Goal: Contribute content: Add original content to the website for others to see

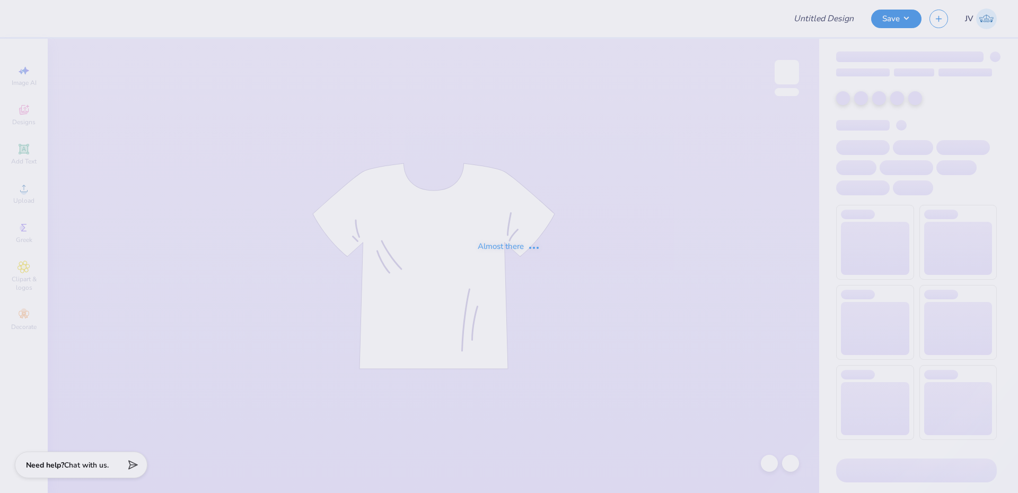
type input "[US_STATE][GEOGRAPHIC_DATA] : [PERSON_NAME]"
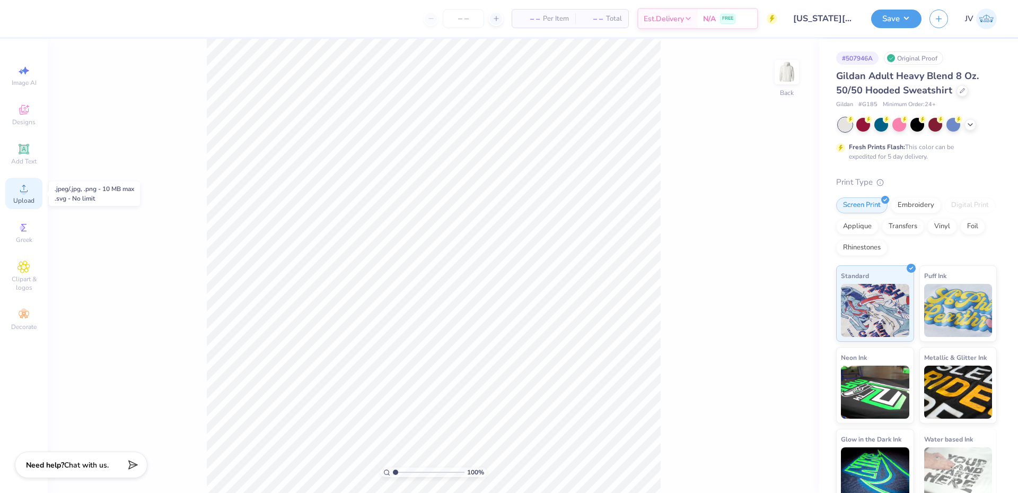
click at [23, 193] on circle at bounding box center [24, 192] width 6 height 6
click at [29, 189] on icon at bounding box center [23, 188] width 13 height 13
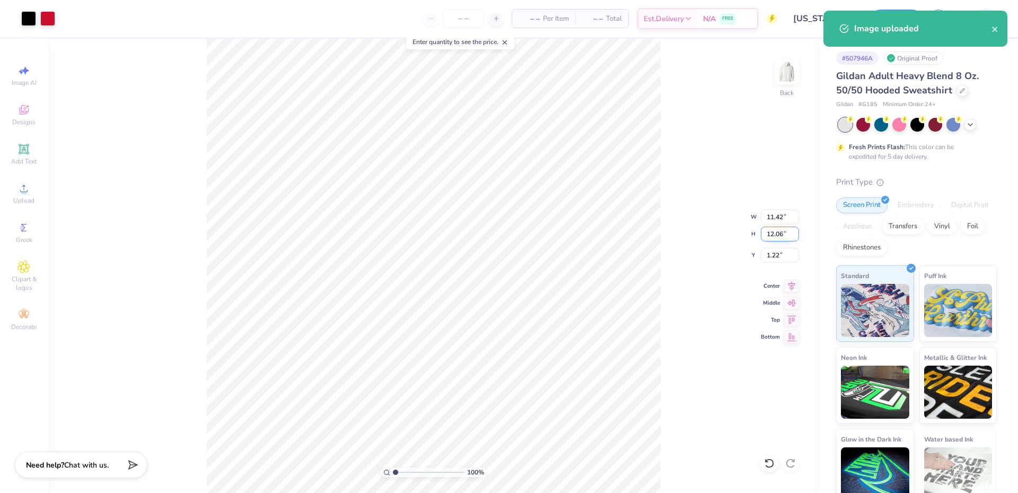
click at [774, 237] on input "12.06" at bounding box center [780, 233] width 38 height 15
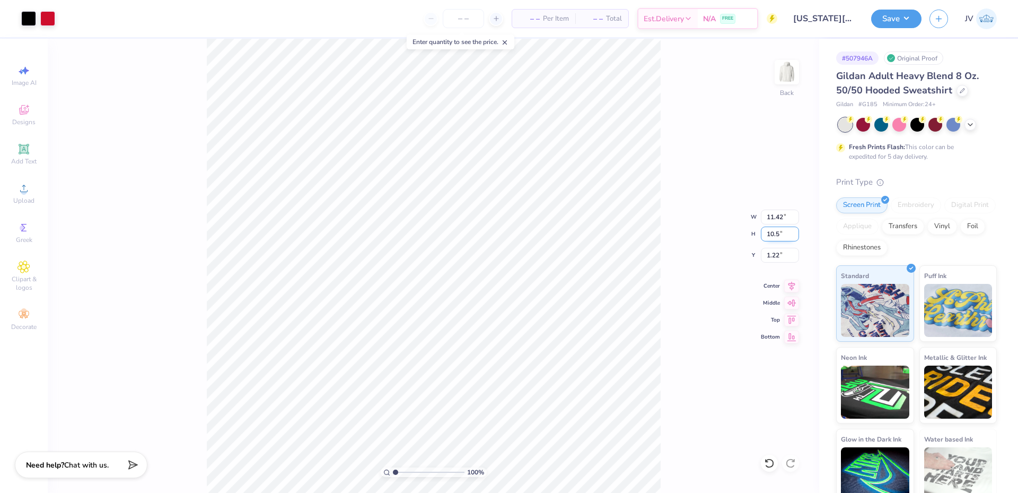
type input "10.5"
type input "9.94"
type input "10.50"
type input "2.00"
click at [899, 12] on button "Save" at bounding box center [896, 17] width 50 height 19
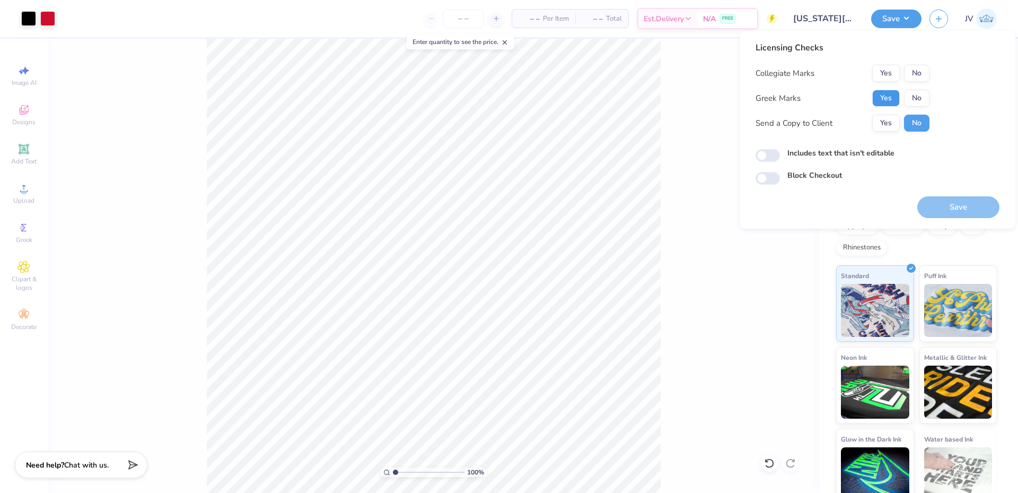
click at [889, 95] on button "Yes" at bounding box center [886, 98] width 28 height 17
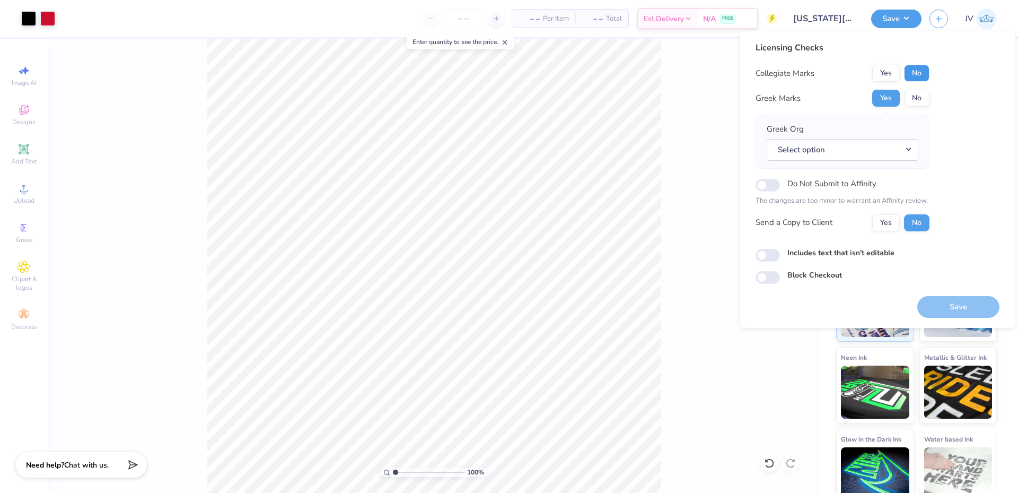
click at [911, 77] on button "No" at bounding box center [916, 73] width 25 height 17
click at [857, 145] on button "Select option" at bounding box center [843, 150] width 152 height 22
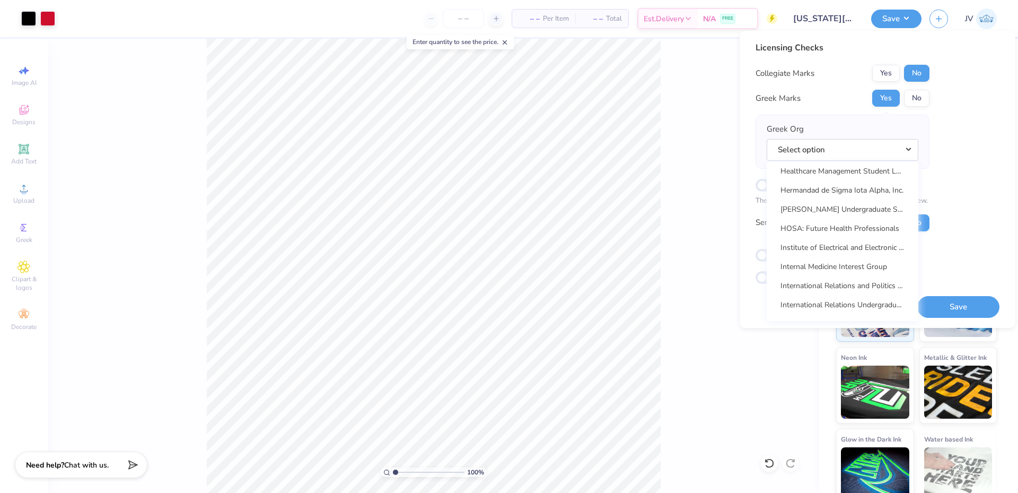
scroll to position [3358, 0]
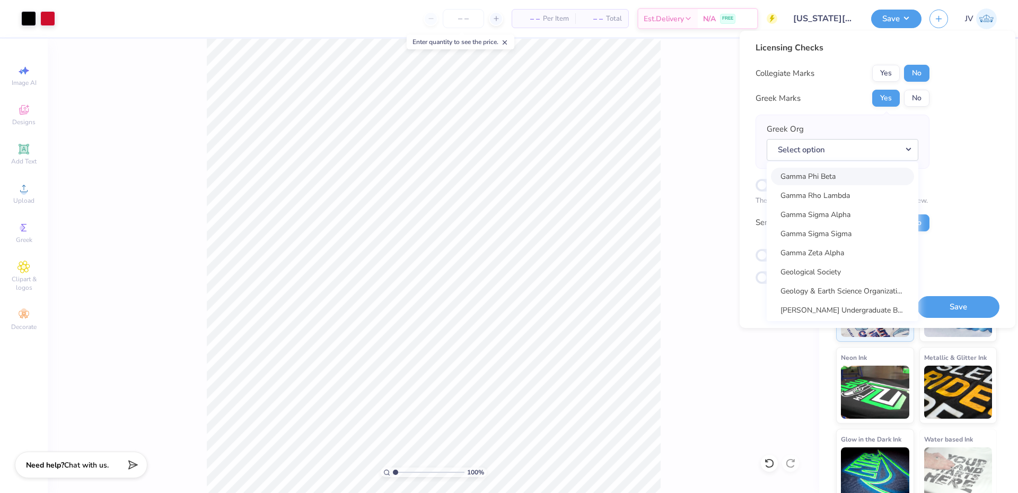
click at [852, 170] on link "Gamma Phi Beta" at bounding box center [842, 176] width 143 height 17
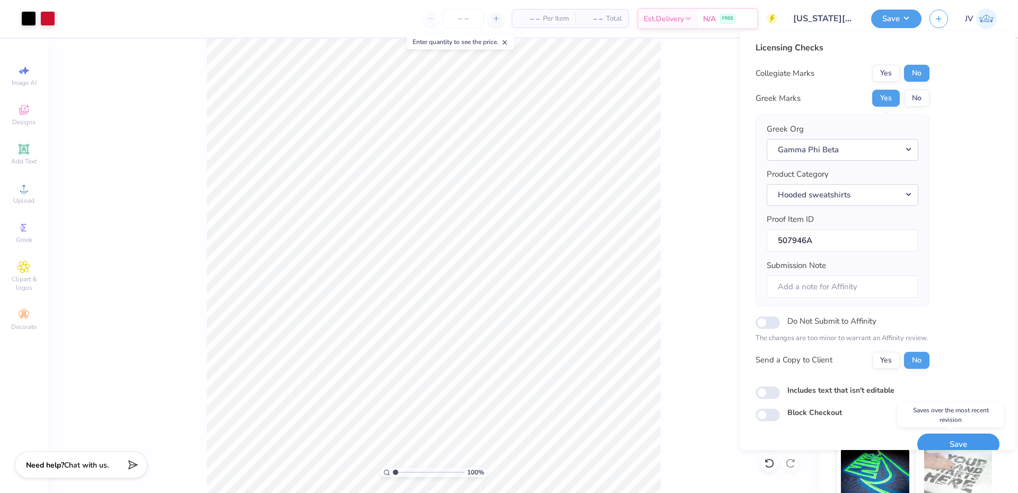
click at [948, 436] on button "Save" at bounding box center [958, 444] width 82 height 22
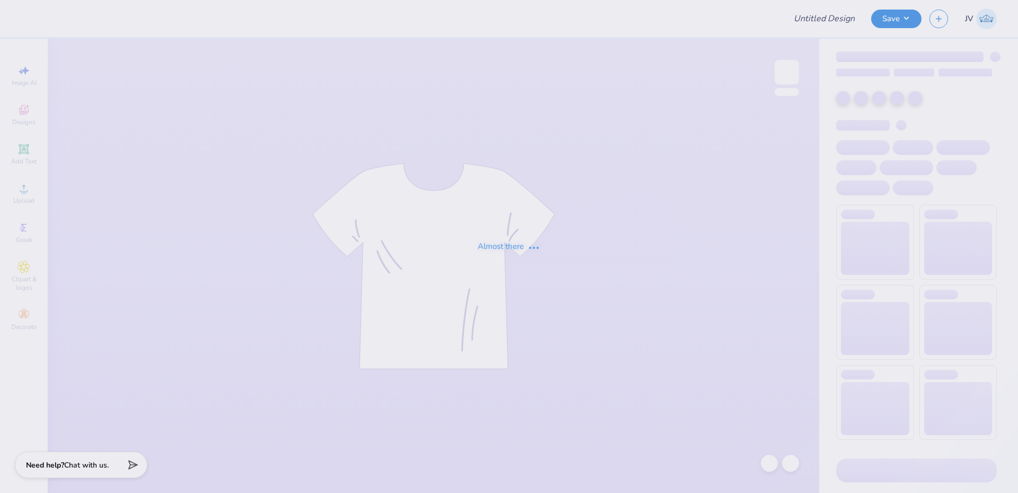
type input "[US_STATE][GEOGRAPHIC_DATA] : [PERSON_NAME]"
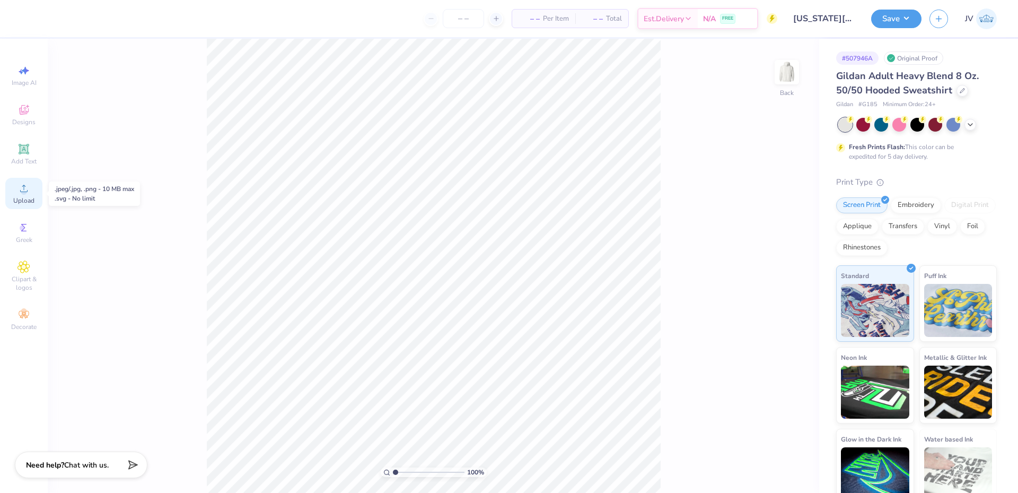
click at [19, 189] on icon at bounding box center [23, 188] width 13 height 13
